Goal: Find specific page/section: Find specific page/section

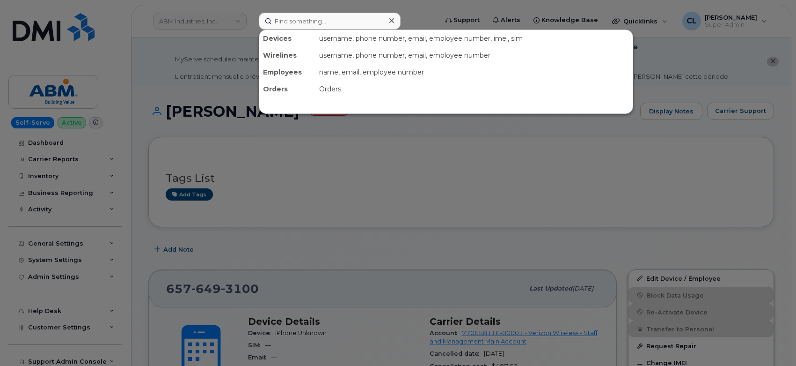
click at [321, 15] on input at bounding box center [330, 21] width 142 height 17
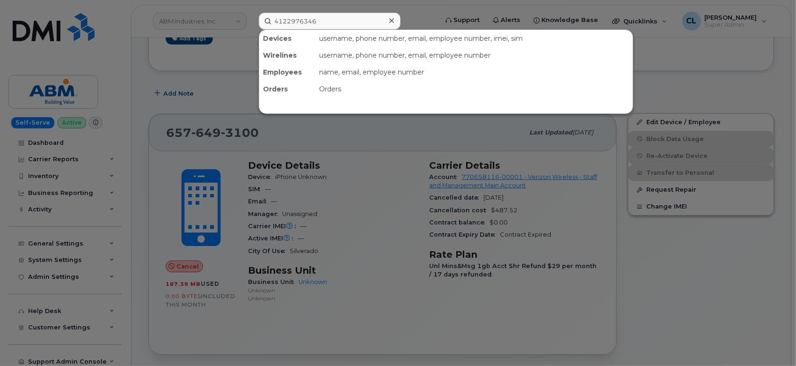
type input "4122976346"
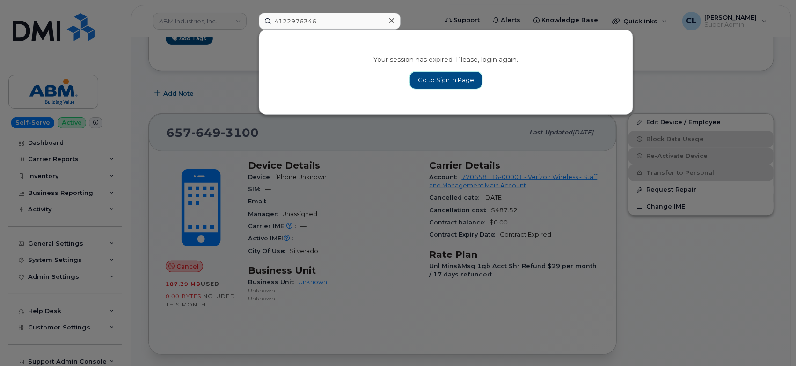
click at [433, 82] on link "Go to Sign In Page" at bounding box center [446, 80] width 72 height 17
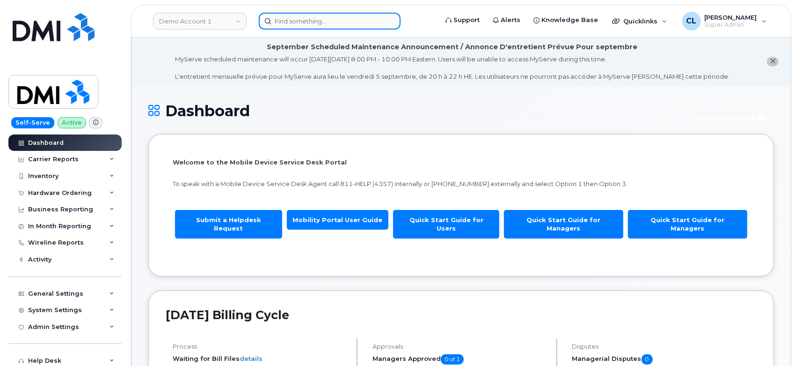
click at [317, 14] on input at bounding box center [330, 21] width 142 height 17
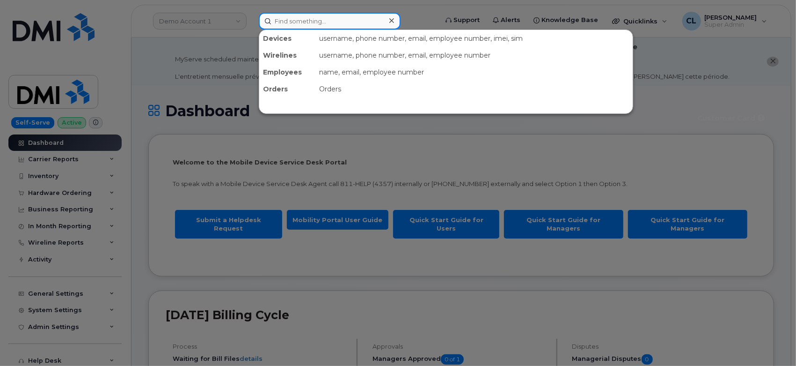
paste input "4122976346"
type input "4122976346"
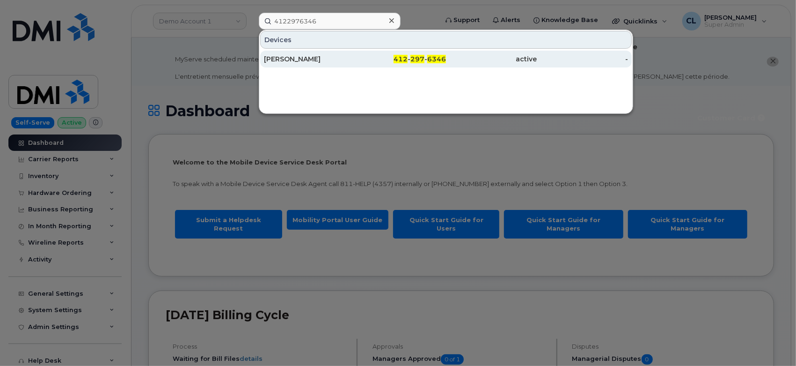
click at [314, 56] on div "[PERSON_NAME]" at bounding box center [309, 58] width 91 height 9
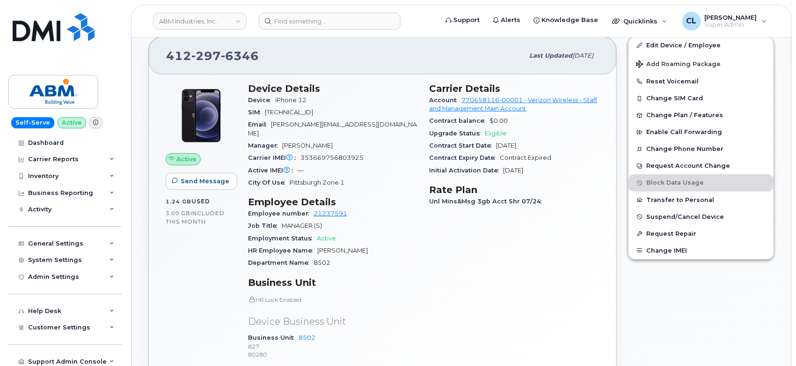
scroll to position [312, 0]
